Goal: Check status

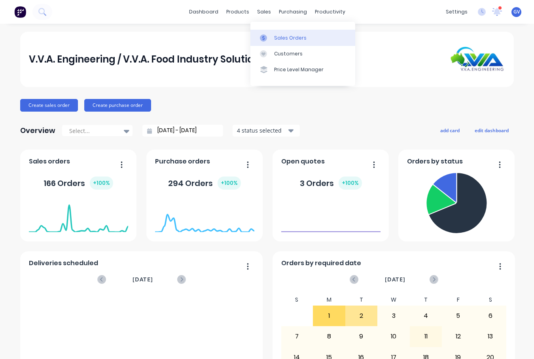
click at [288, 37] on div "Sales Orders" at bounding box center [290, 37] width 32 height 7
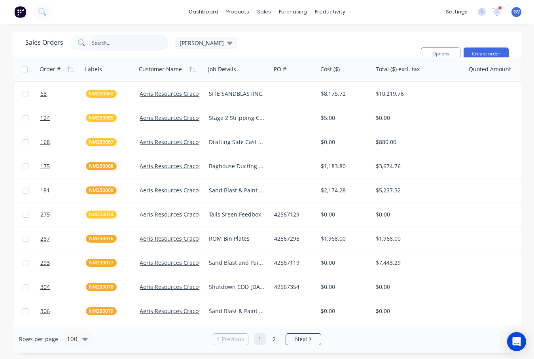
click at [104, 42] on input "text" at bounding box center [130, 43] width 77 height 16
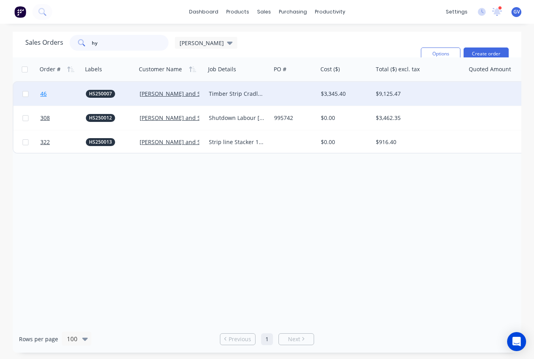
type input "hy"
click at [71, 91] on link "46" at bounding box center [63, 94] width 46 height 24
